Goal: Transaction & Acquisition: Obtain resource

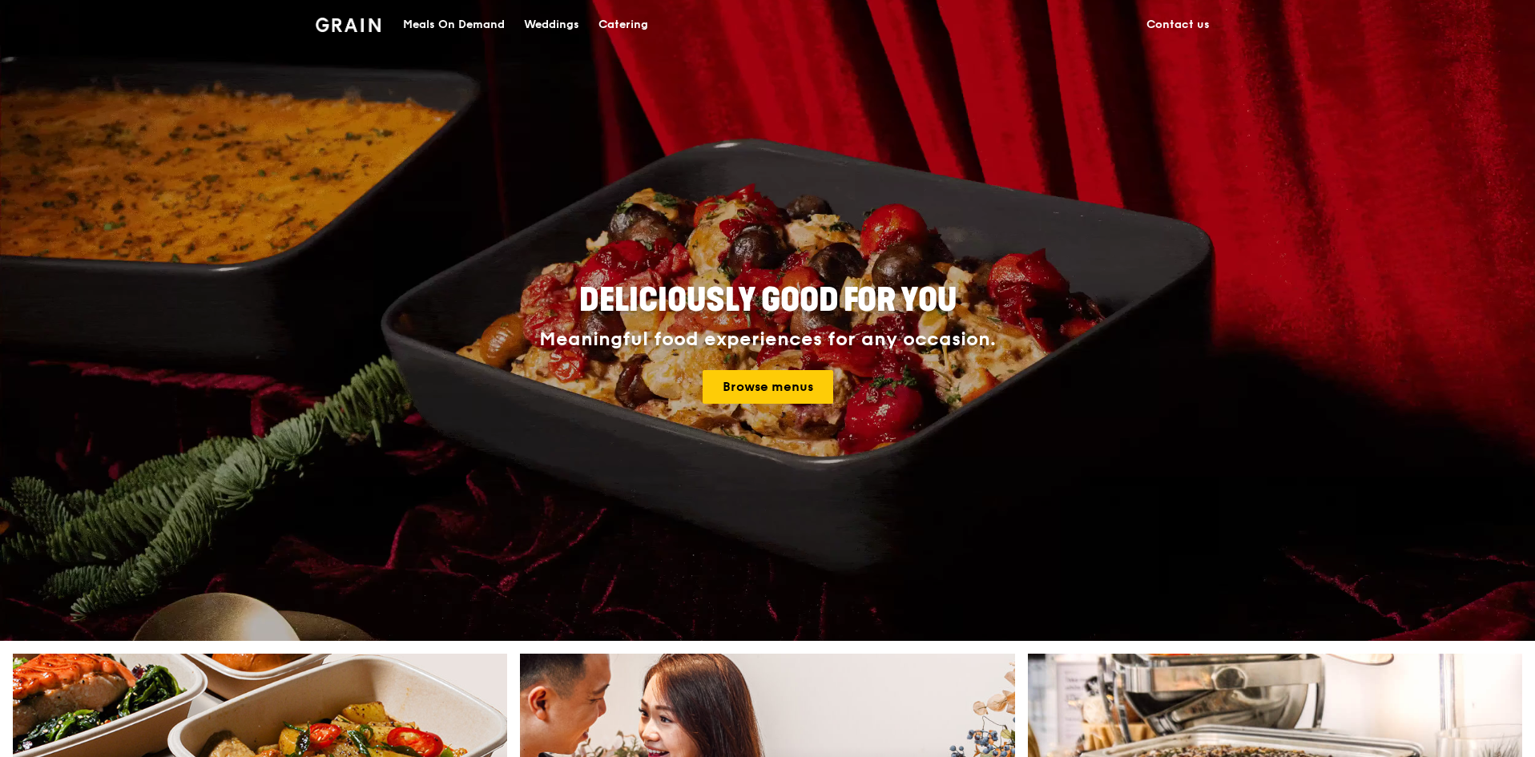
click at [462, 22] on div "Meals On Demand" at bounding box center [454, 25] width 102 height 48
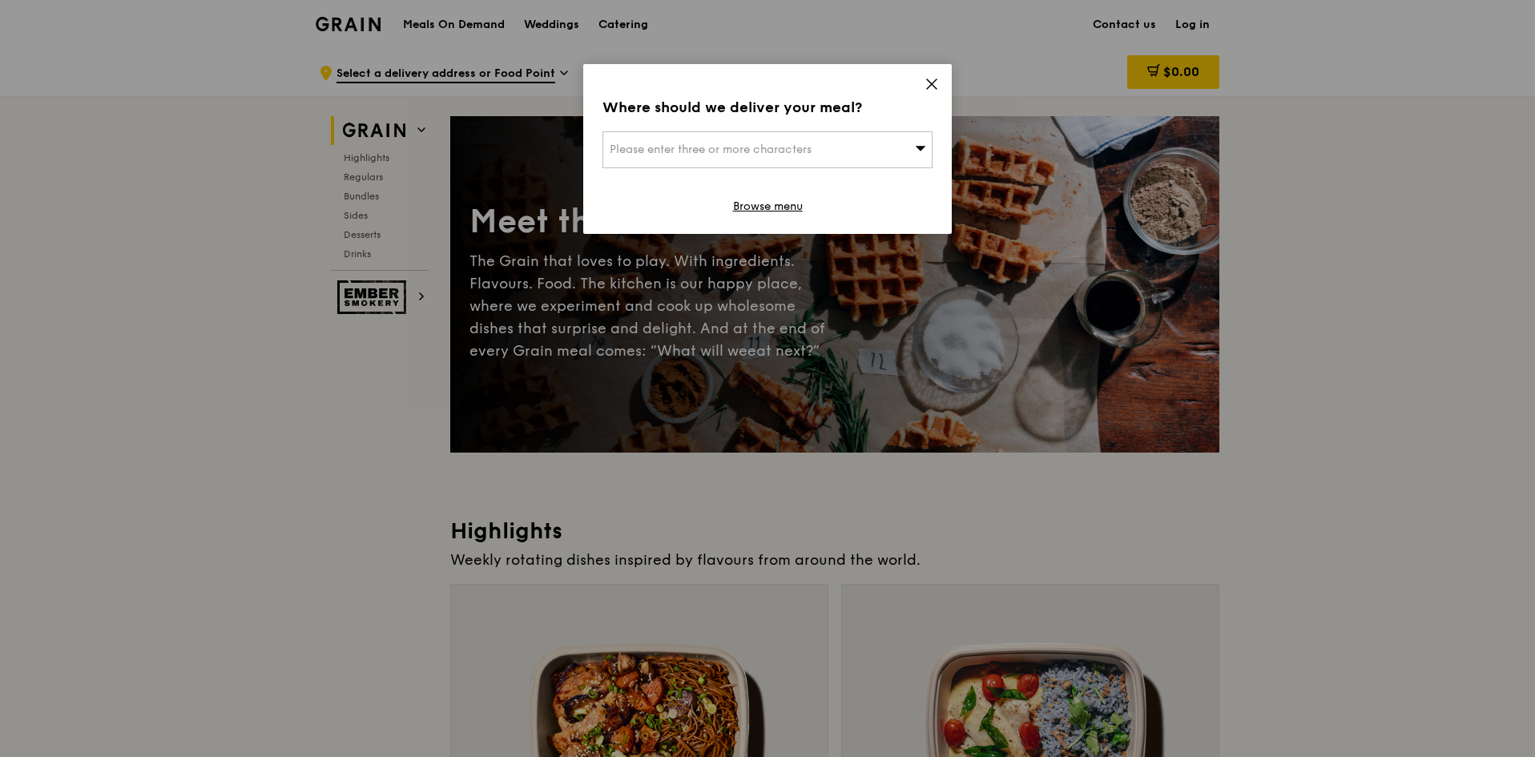
click at [939, 87] on div "Where should we deliver your meal? Please enter three or more characters Browse…" at bounding box center [767, 149] width 369 height 170
click at [934, 83] on icon at bounding box center [932, 84] width 10 height 10
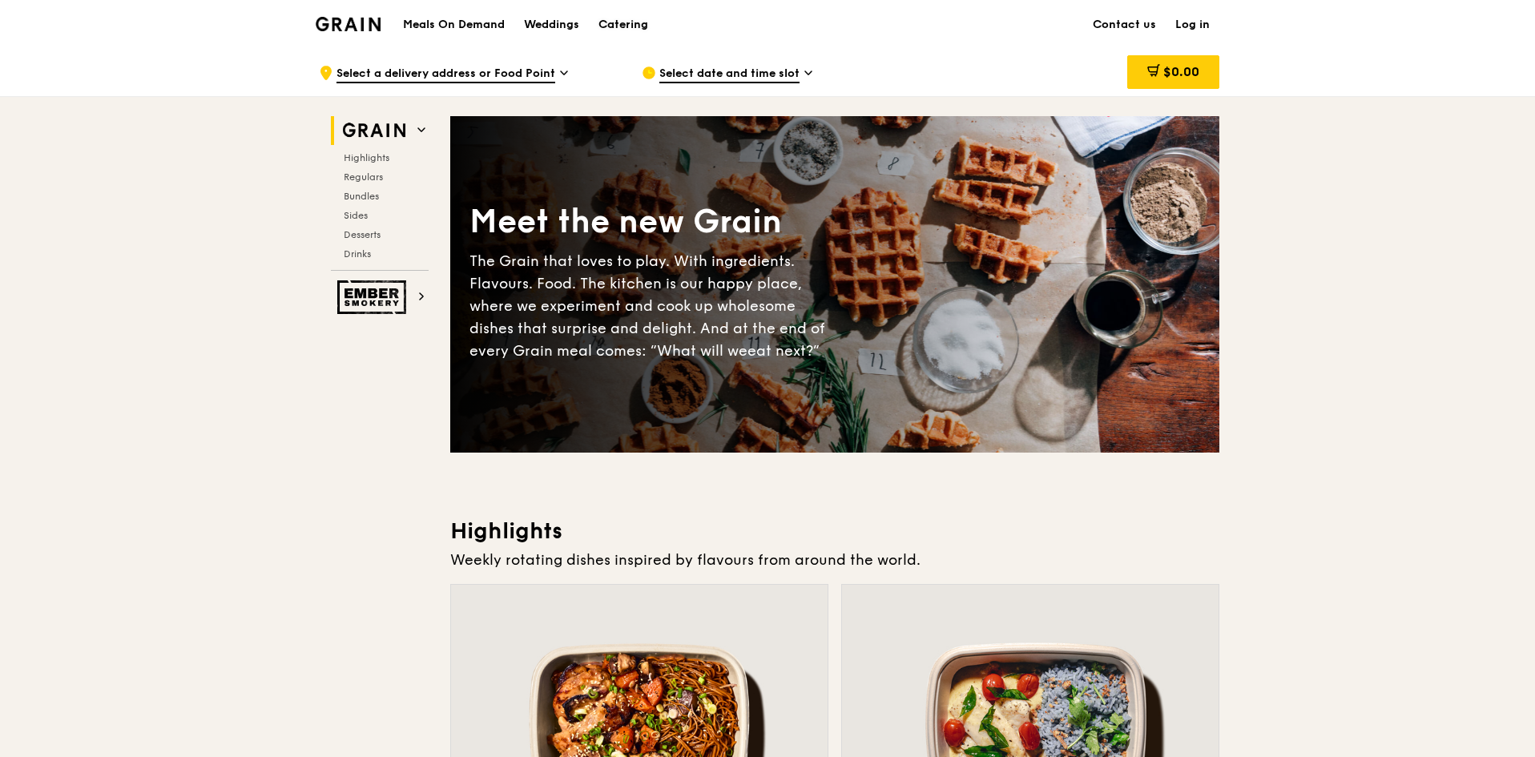
click at [612, 25] on div "Catering" at bounding box center [624, 25] width 50 height 48
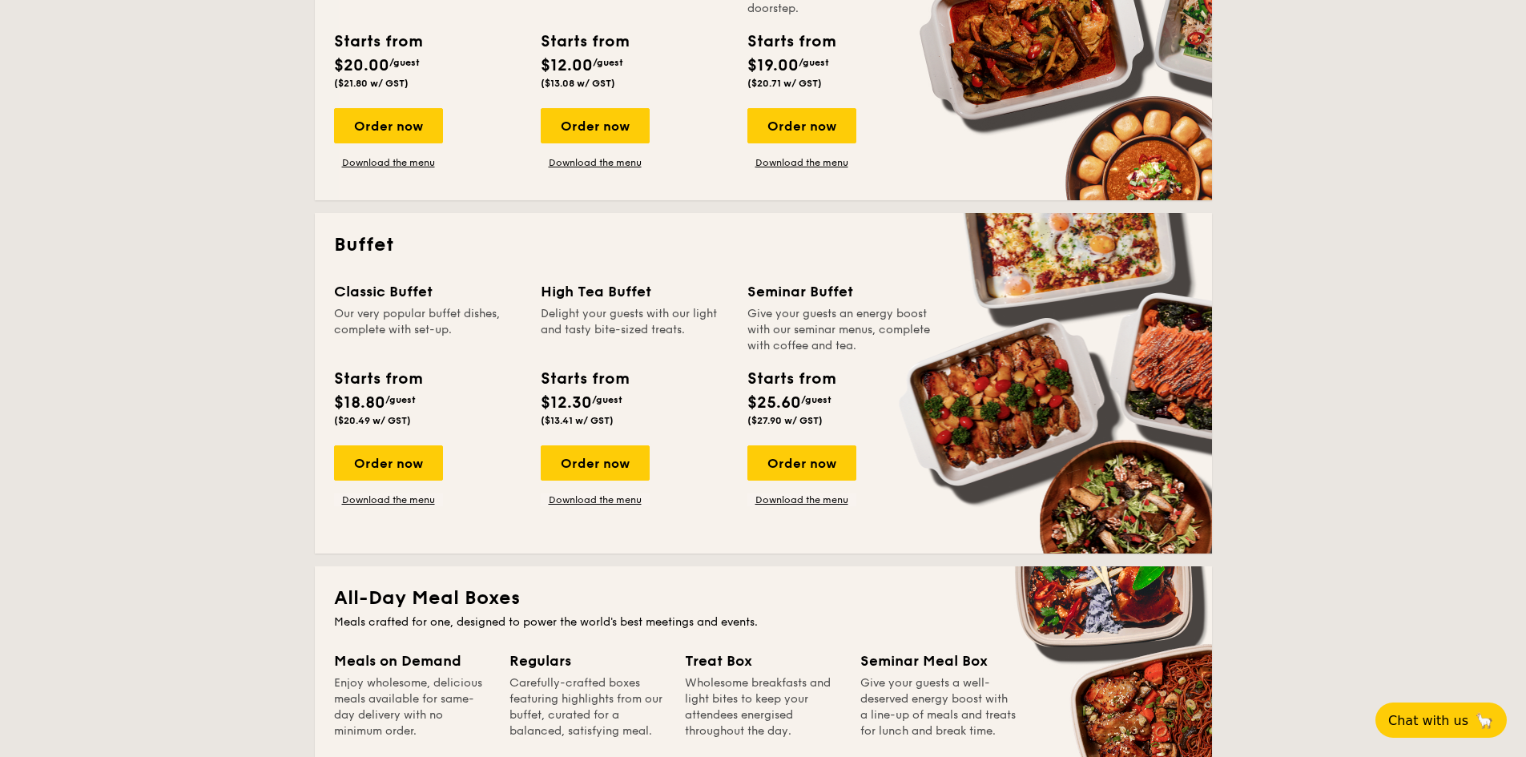
scroll to position [481, 0]
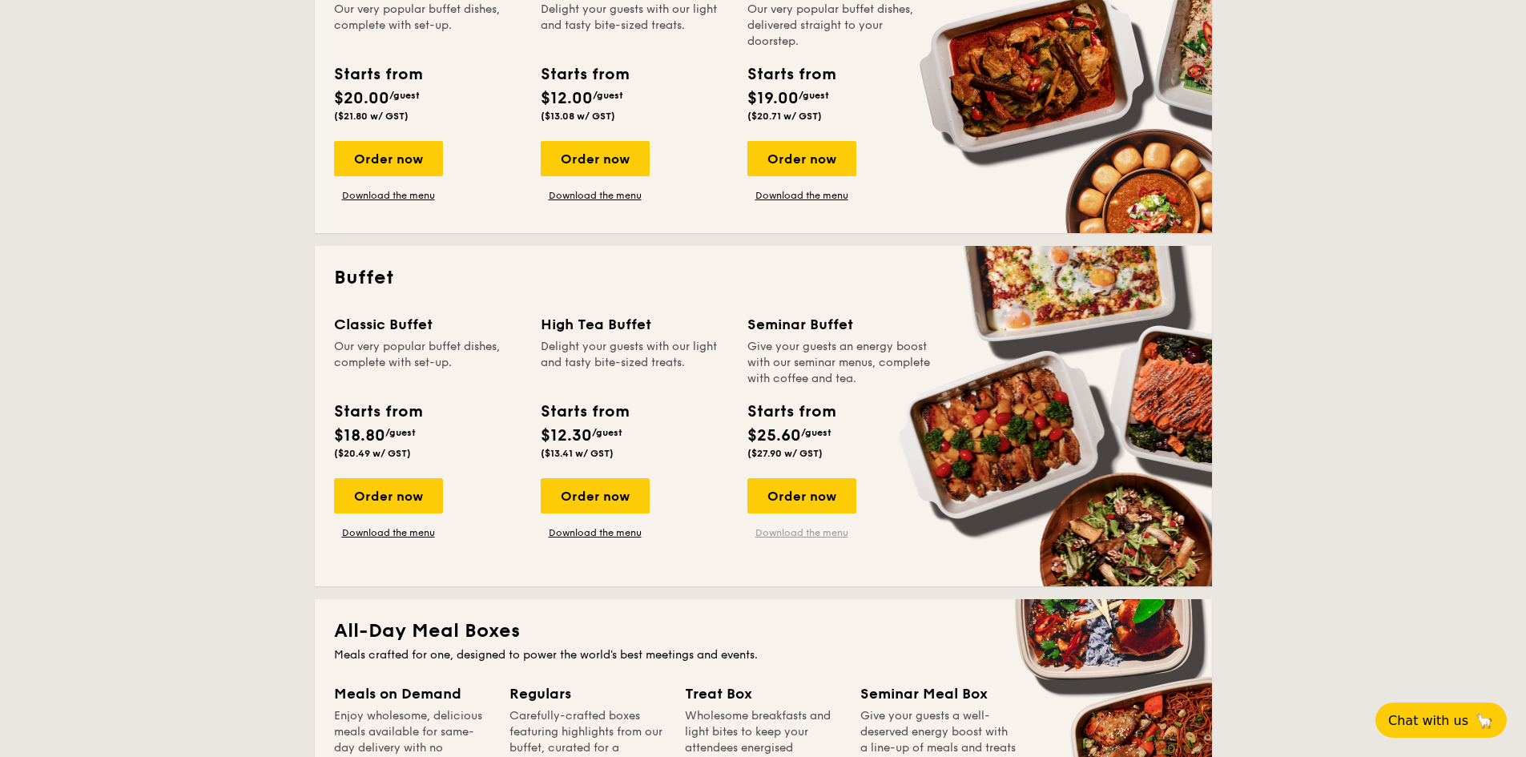
click at [829, 534] on link "Download the menu" at bounding box center [802, 532] width 109 height 13
